Goal: Task Accomplishment & Management: Complete application form

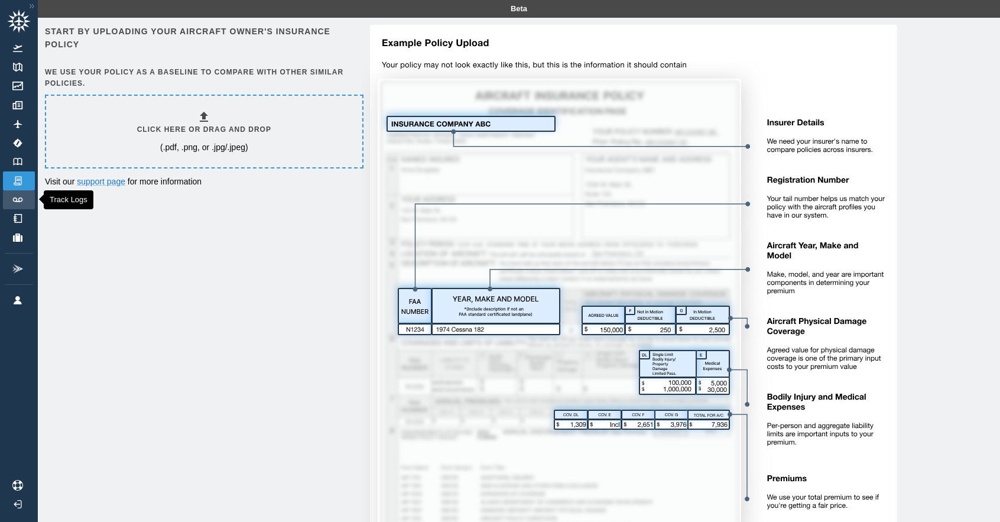
click at [15, 203] on link "Track Logs" at bounding box center [19, 199] width 32 height 19
click at [249, 138] on div "Click here or drag and drop (.pdf, .png, or .jpg/.jpeg)" at bounding box center [204, 131] width 134 height 43
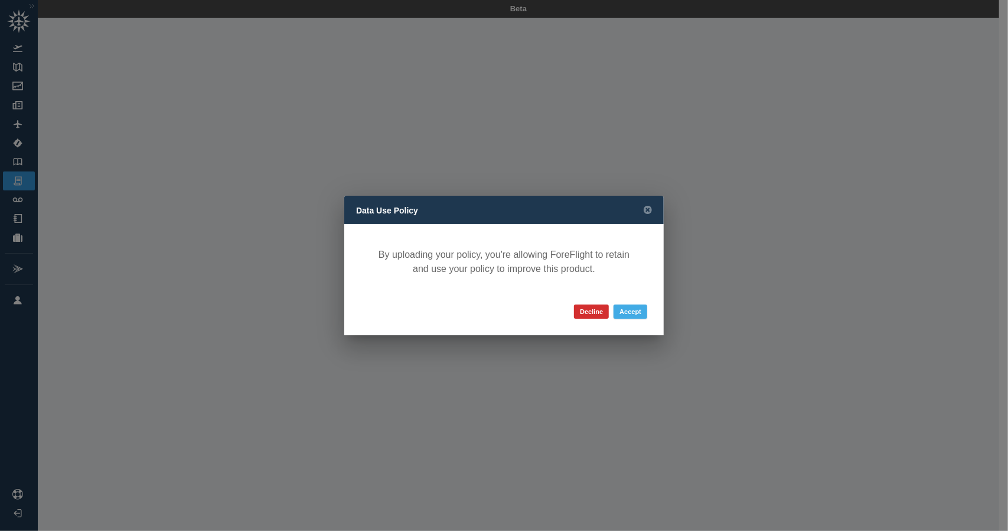
click at [628, 312] on button "Accept" at bounding box center [631, 311] width 34 height 14
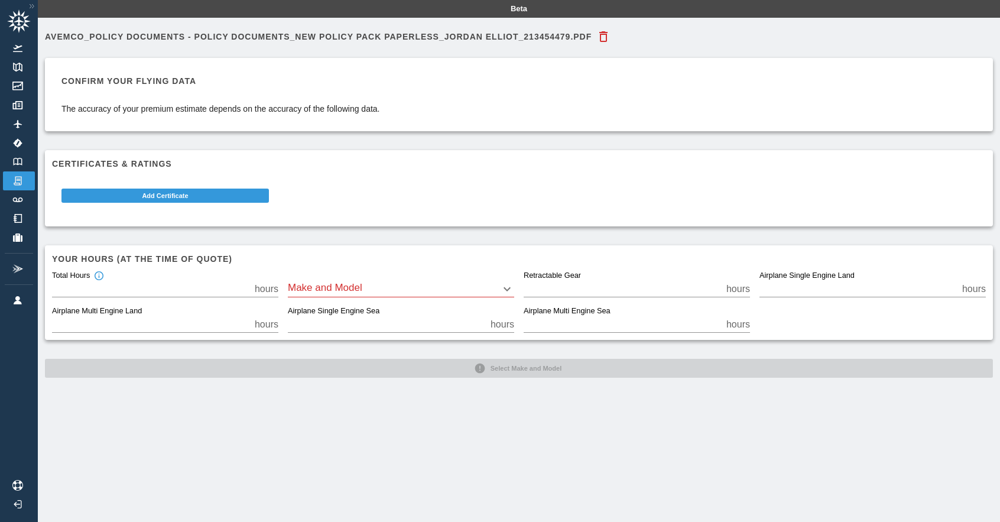
click at [405, 276] on div "Make and Model ​" at bounding box center [401, 284] width 226 height 26
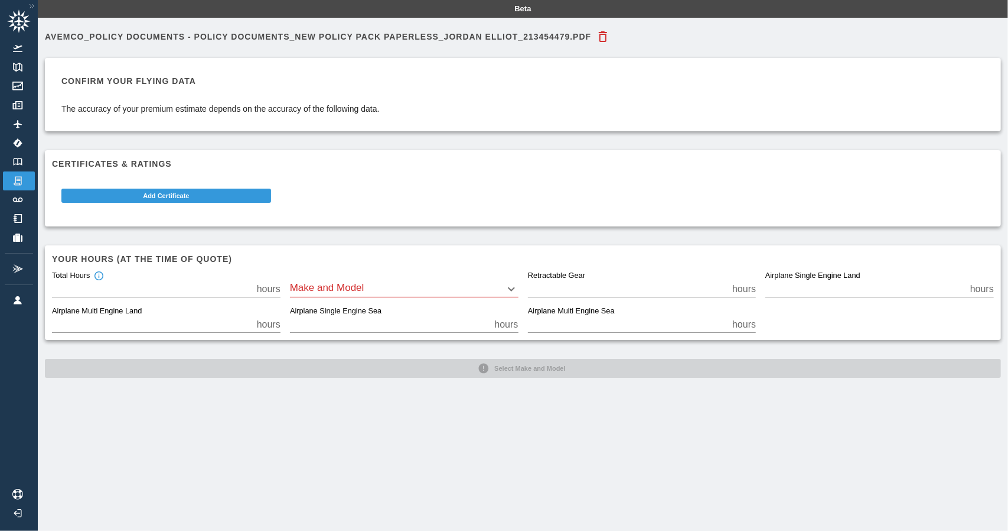
click at [387, 286] on body "Beta Avemco_Policy Documents - Policy Documents_New Policy Pack Paperless_JORDA…" at bounding box center [504, 265] width 1008 height 531
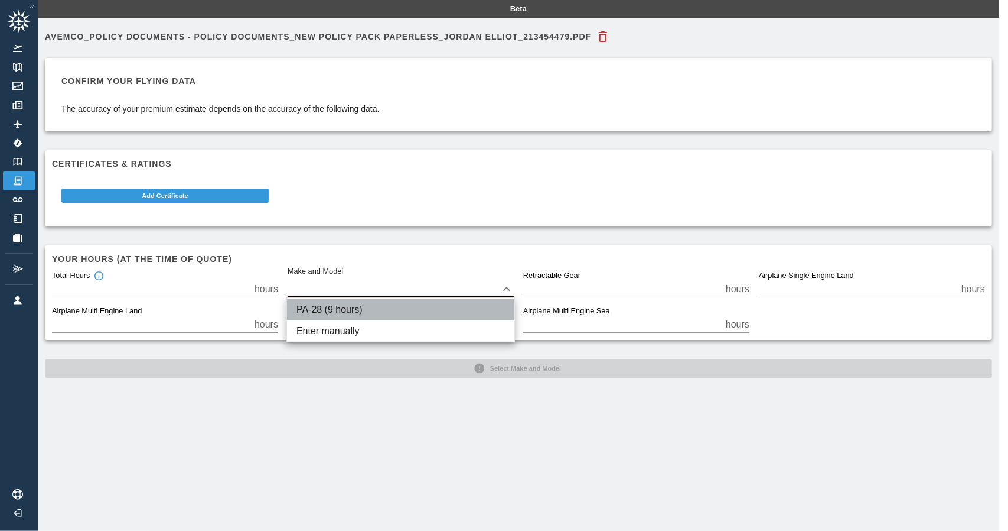
click at [346, 308] on li "PA-28 (9 hours)" at bounding box center [400, 309] width 227 height 21
type input "*****"
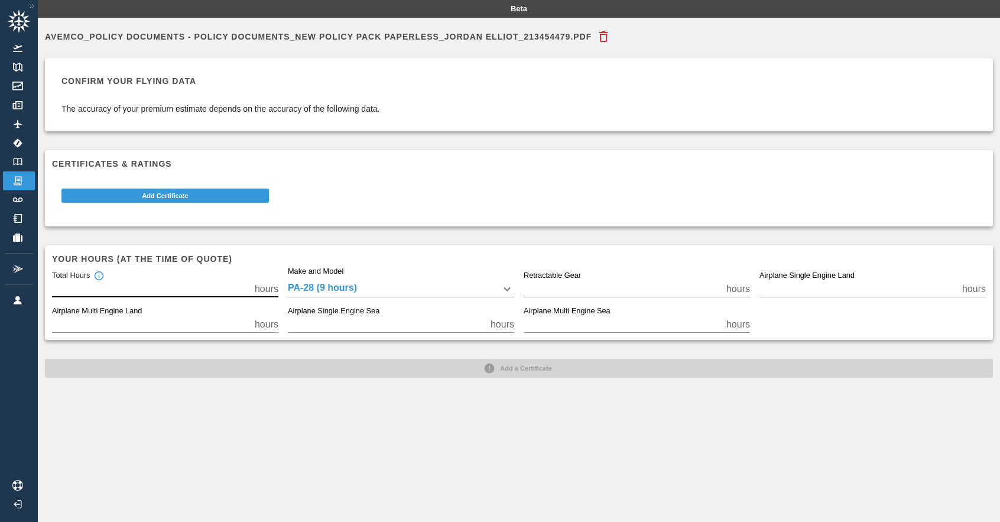
click at [82, 284] on input "**" at bounding box center [151, 289] width 198 height 17
drag, startPoint x: 84, startPoint y: 289, endPoint x: 14, endPoint y: 297, distance: 70.2
click at [14, 297] on div "Beta Avemco_Policy Documents - Policy Documents_New Policy Pack Paperless_JORDA…" at bounding box center [500, 261] width 1000 height 522
type input "*"
click at [373, 283] on body "Beta Avemco_Policy Documents - Policy Documents_New Policy Pack Paperless_JORDA…" at bounding box center [500, 261] width 1000 height 522
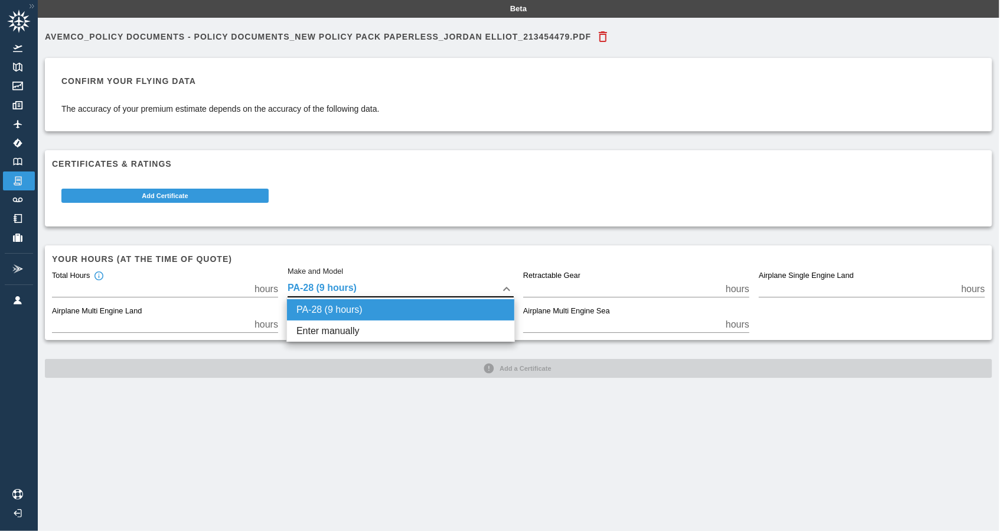
click at [549, 288] on div at bounding box center [504, 265] width 1008 height 531
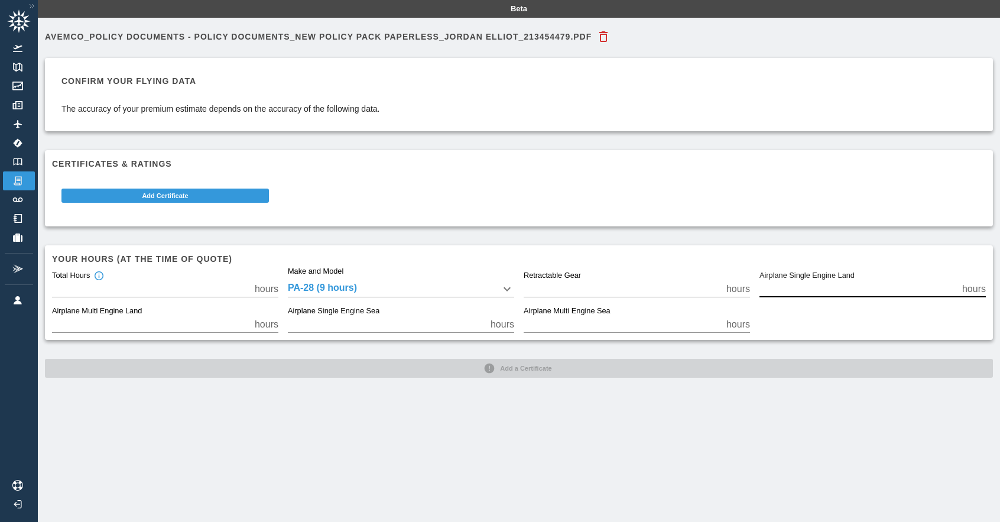
drag, startPoint x: 799, startPoint y: 285, endPoint x: 743, endPoint y: 285, distance: 55.5
click at [743, 285] on div "Total Hours * hours Make and Model PA-28 (9 hours) ***** Retractable Gear * hou…" at bounding box center [514, 297] width 943 height 71
type input "*"
click at [245, 194] on button "Add Certificate" at bounding box center [164, 195] width 207 height 14
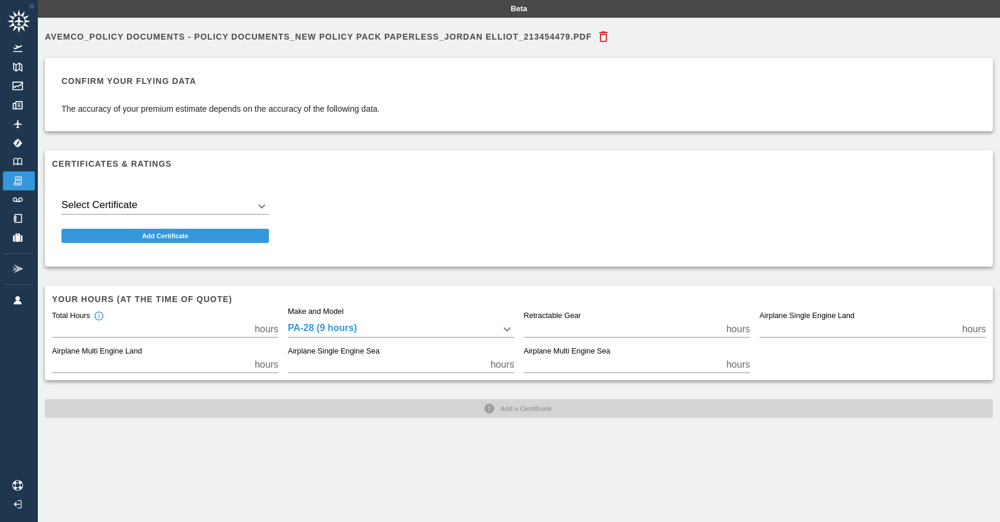
click at [207, 206] on body "Beta Avemco_Policy Documents - Policy Documents_New Policy Pack Paperless_JORDA…" at bounding box center [500, 261] width 1000 height 522
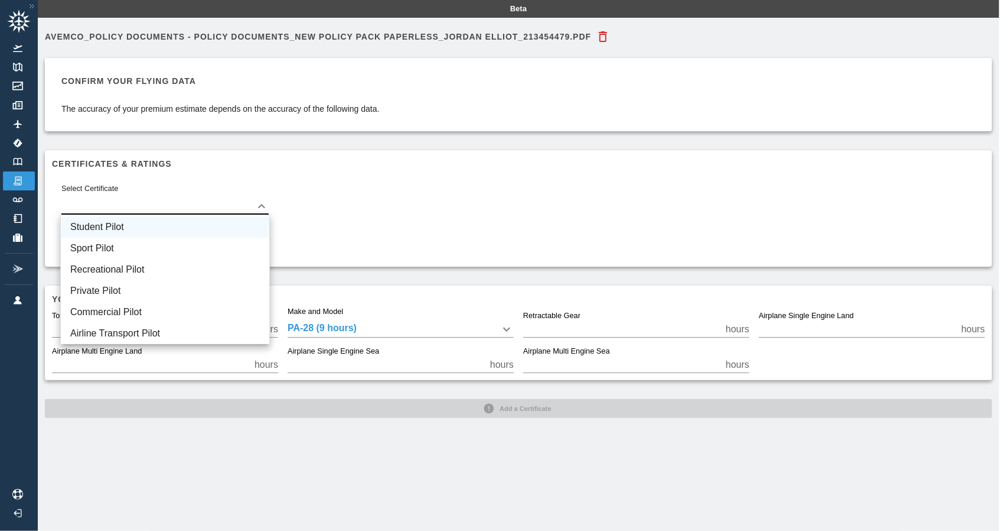
click at [167, 227] on li "Student Pilot" at bounding box center [165, 226] width 209 height 21
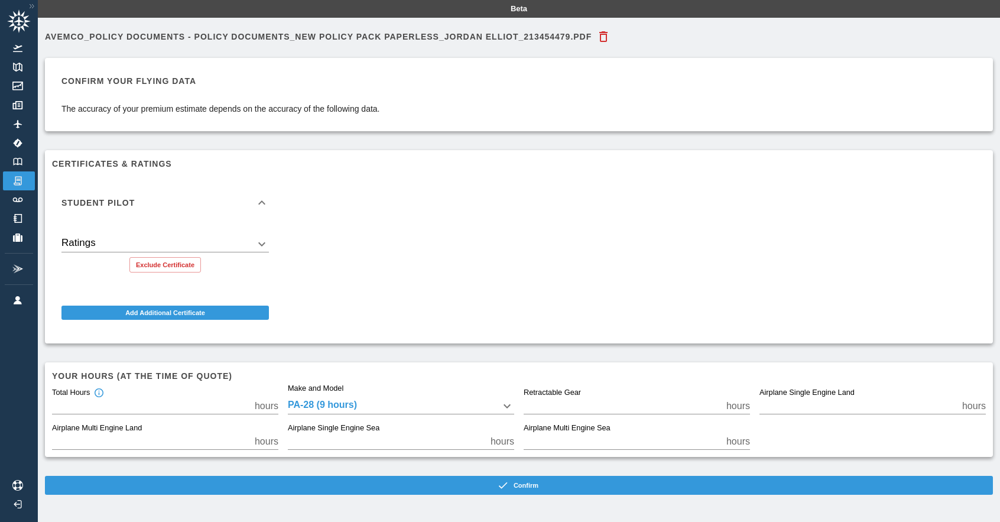
click at [159, 251] on body "Beta Avemco_Policy Documents - Policy Documents_New Policy Pack Paperless_JORDA…" at bounding box center [500, 261] width 1000 height 522
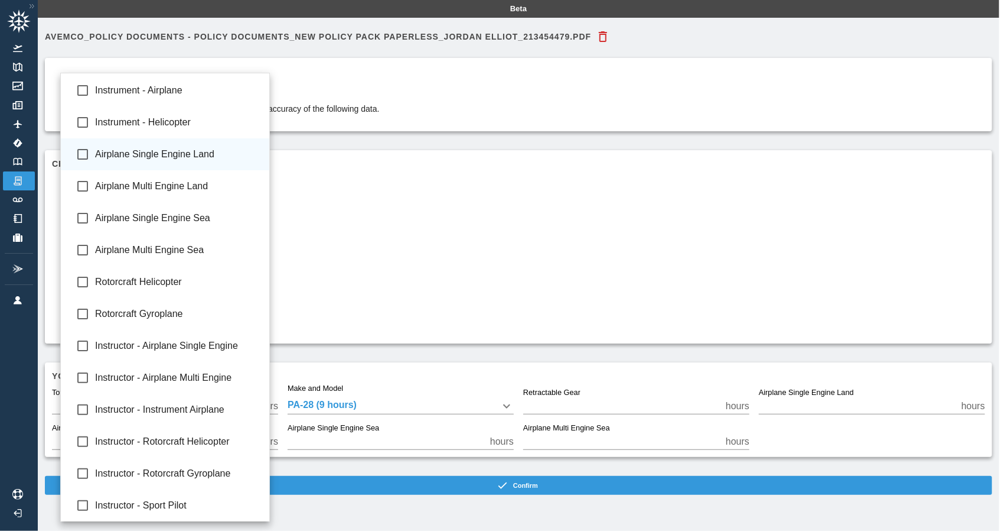
click at [152, 150] on span "Airplane Single Engine Land" at bounding box center [177, 154] width 165 height 14
type input "**********"
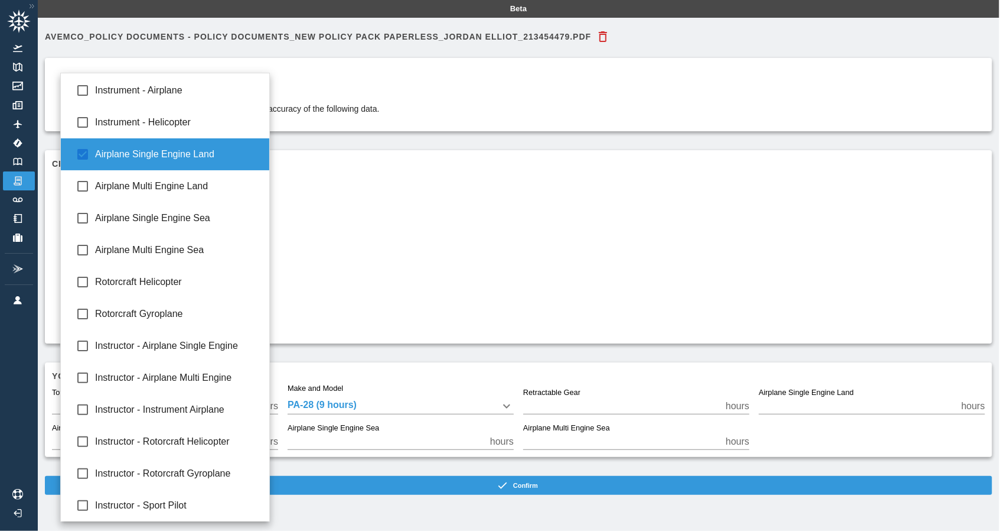
click at [462, 177] on div at bounding box center [504, 265] width 1008 height 531
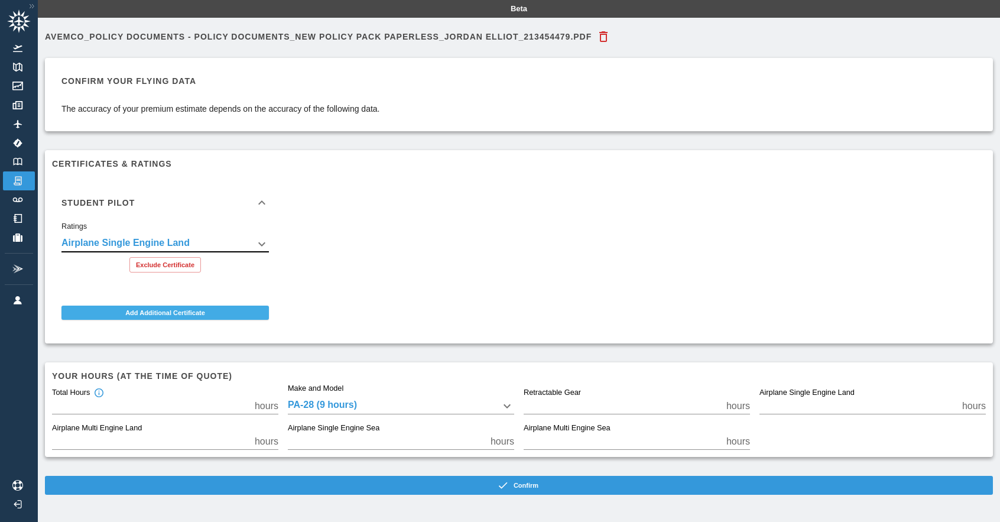
scroll to position [27, 0]
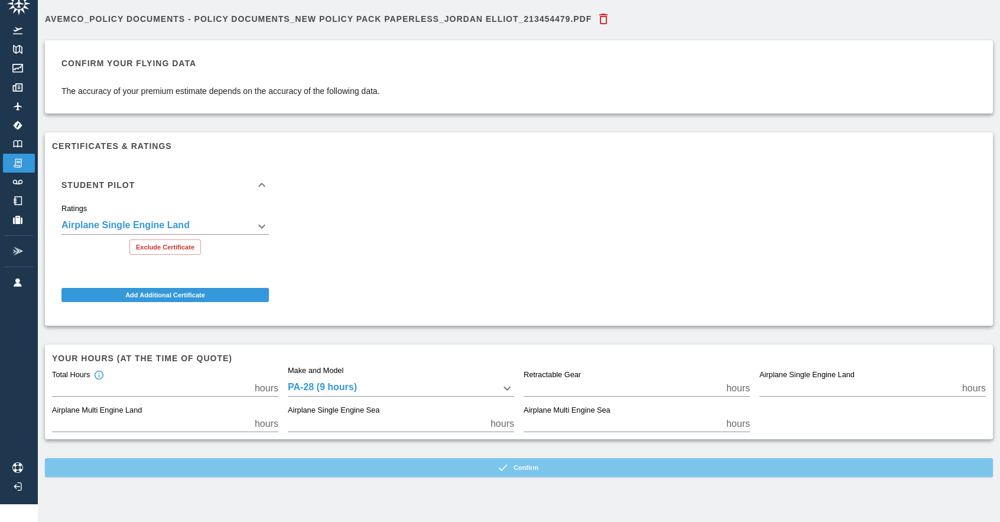
click at [372, 463] on button "Confirm" at bounding box center [519, 467] width 948 height 19
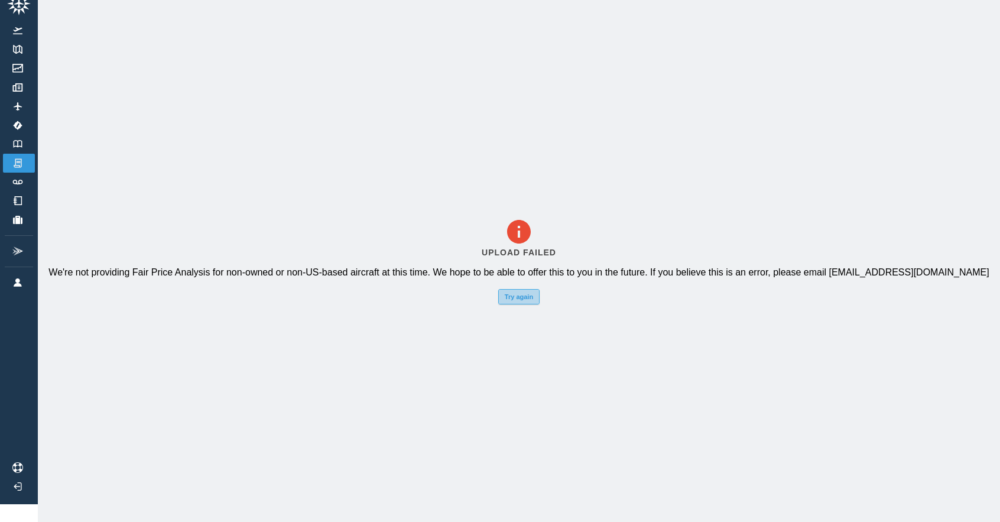
click at [525, 289] on button "Try again" at bounding box center [518, 296] width 41 height 15
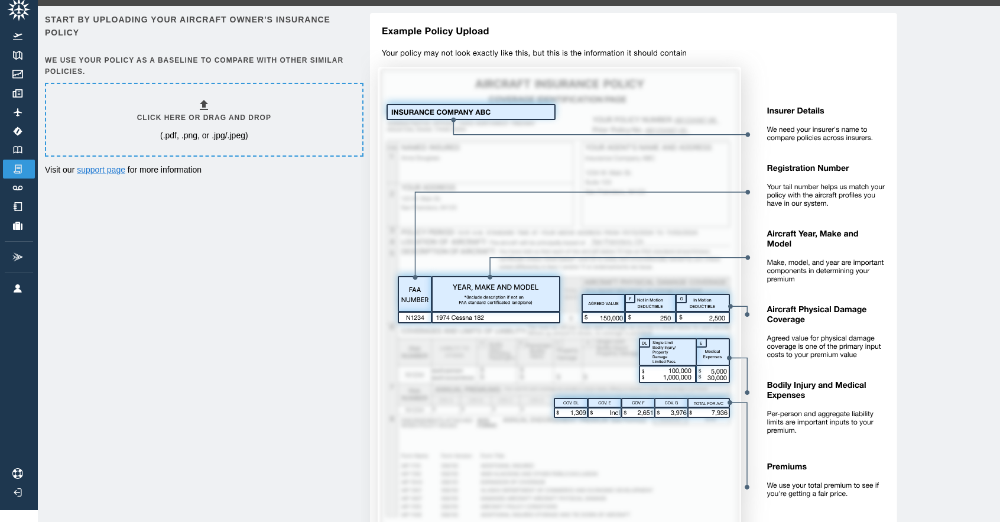
scroll to position [0, 0]
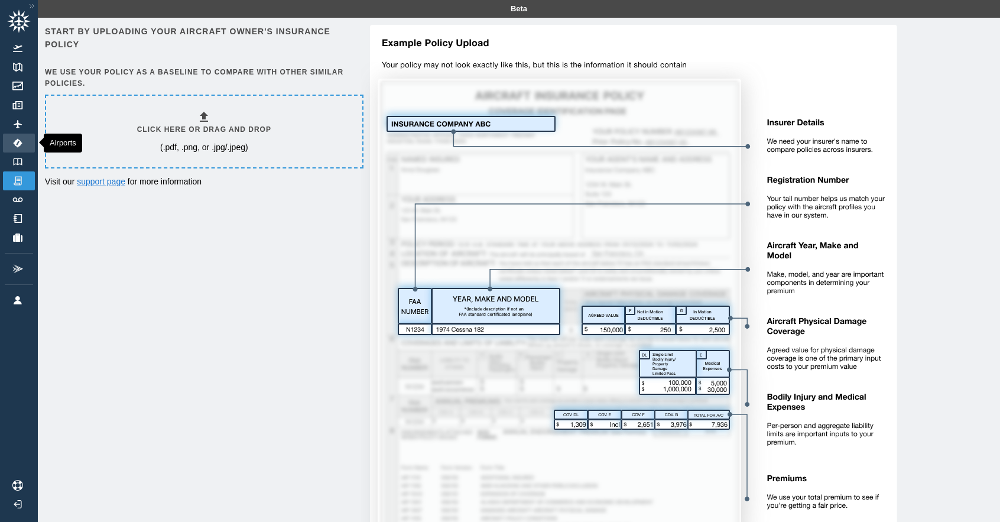
click at [20, 138] on img at bounding box center [17, 142] width 13 height 9
